Goal: Book appointment/travel/reservation

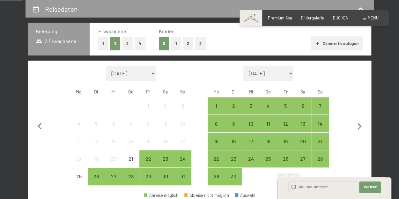
scroll to position [128, 0]
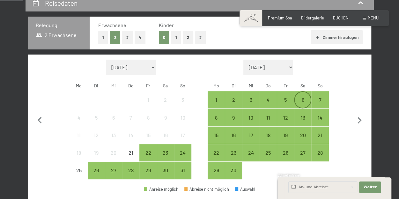
click at [307, 99] on div "6" at bounding box center [303, 105] width 16 height 16
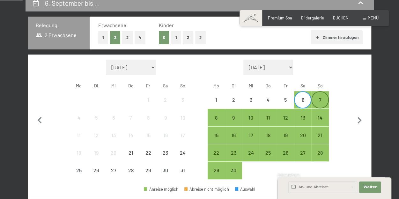
click at [322, 99] on div "7" at bounding box center [320, 105] width 16 height 16
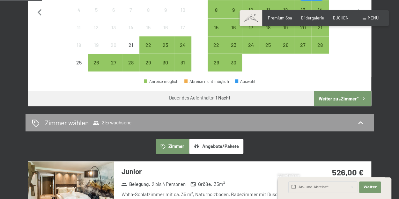
scroll to position [255, 0]
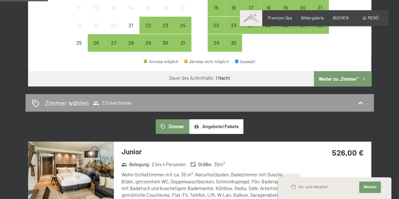
click at [328, 76] on button "Weiter zu „Zimmer“" at bounding box center [342, 78] width 57 height 15
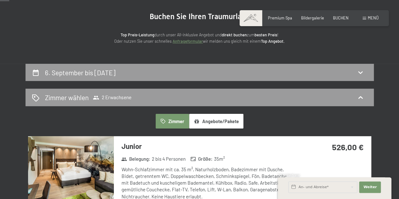
scroll to position [0, 0]
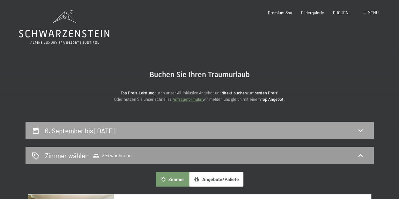
click at [360, 130] on icon at bounding box center [361, 131] width 8 height 8
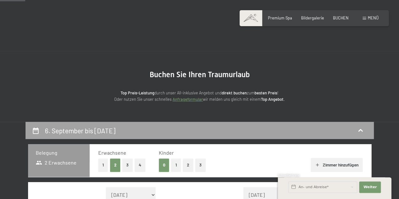
scroll to position [122, 0]
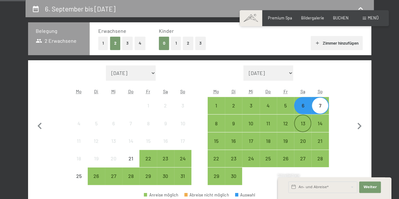
click at [304, 121] on div "13" at bounding box center [303, 129] width 16 height 16
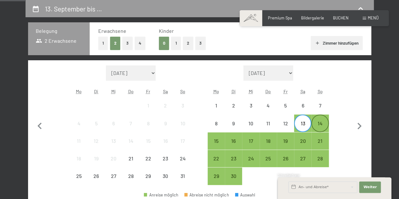
click at [319, 123] on div "14" at bounding box center [320, 129] width 16 height 16
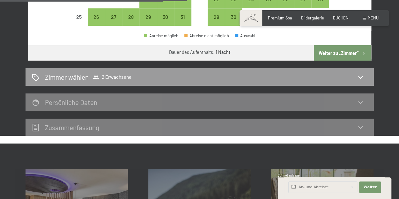
scroll to position [281, 0]
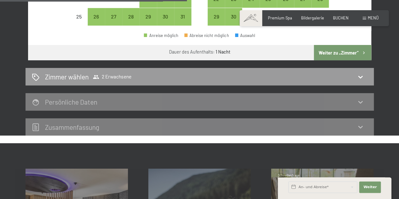
click at [340, 52] on button "Weiter zu „Zimmer“" at bounding box center [342, 52] width 57 height 15
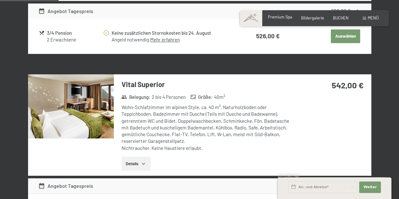
click at [282, 20] on div "Premium Spa" at bounding box center [280, 17] width 24 height 6
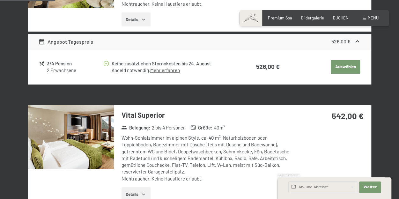
scroll to position [218, 0]
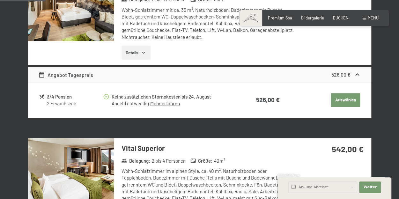
click at [170, 105] on link "Mehr erfahren" at bounding box center [165, 103] width 30 height 6
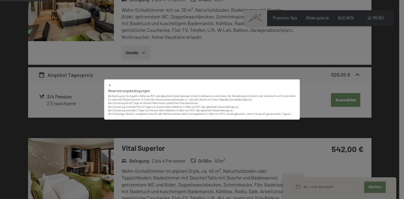
click at [304, 94] on div "Reservierungsbedingungen Bei Buchung ist ein Angeld in Höhe von 30% des gebucht…" at bounding box center [202, 99] width 404 height 199
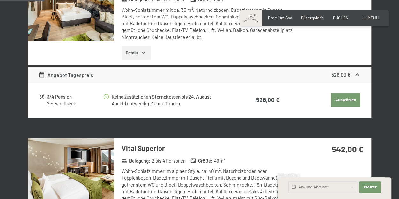
scroll to position [186, 0]
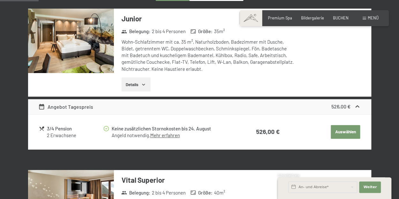
click at [139, 82] on button "Details" at bounding box center [136, 85] width 29 height 14
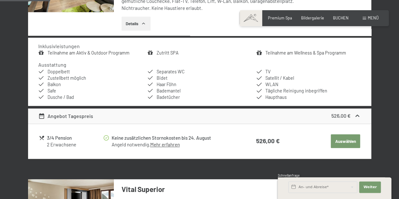
scroll to position [249, 0]
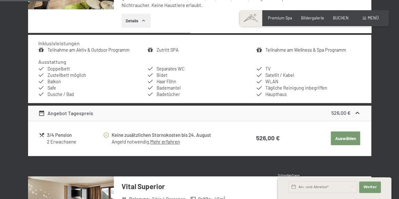
click at [358, 113] on icon at bounding box center [358, 113] width 4 height 2
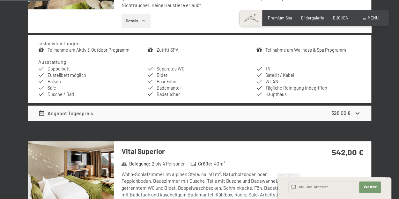
click at [358, 113] on icon at bounding box center [358, 113] width 4 height 2
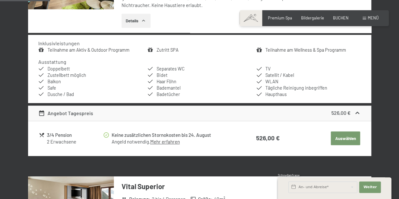
click at [358, 113] on icon at bounding box center [358, 113] width 4 height 2
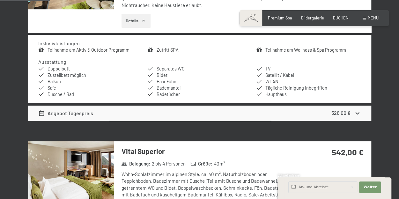
click at [358, 113] on icon at bounding box center [358, 113] width 4 height 2
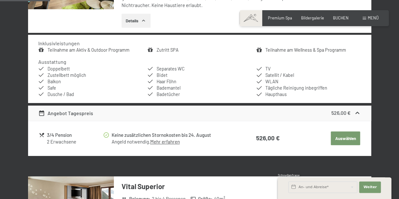
click at [358, 113] on icon at bounding box center [358, 113] width 4 height 2
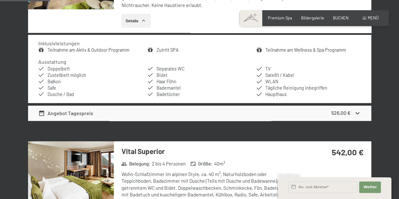
click at [358, 113] on icon at bounding box center [358, 113] width 4 height 2
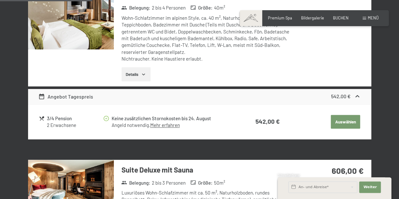
scroll to position [473, 0]
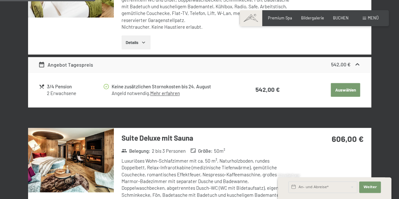
click at [141, 41] on icon "button" at bounding box center [143, 42] width 5 height 5
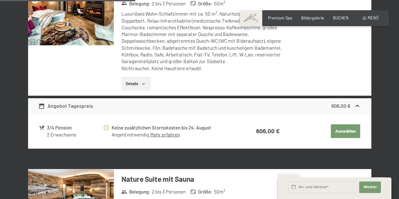
scroll to position [696, 0]
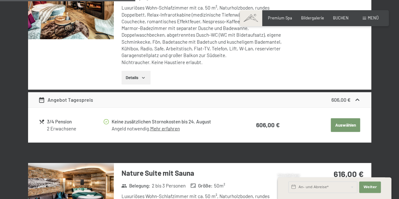
click at [131, 78] on button "Details" at bounding box center [136, 78] width 29 height 14
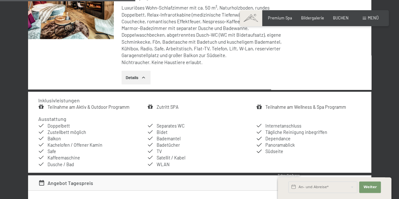
click at [131, 78] on button "Details" at bounding box center [136, 78] width 29 height 14
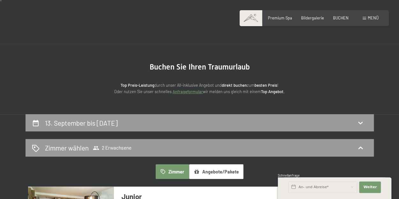
scroll to position [0, 0]
